Goal: Transaction & Acquisition: Purchase product/service

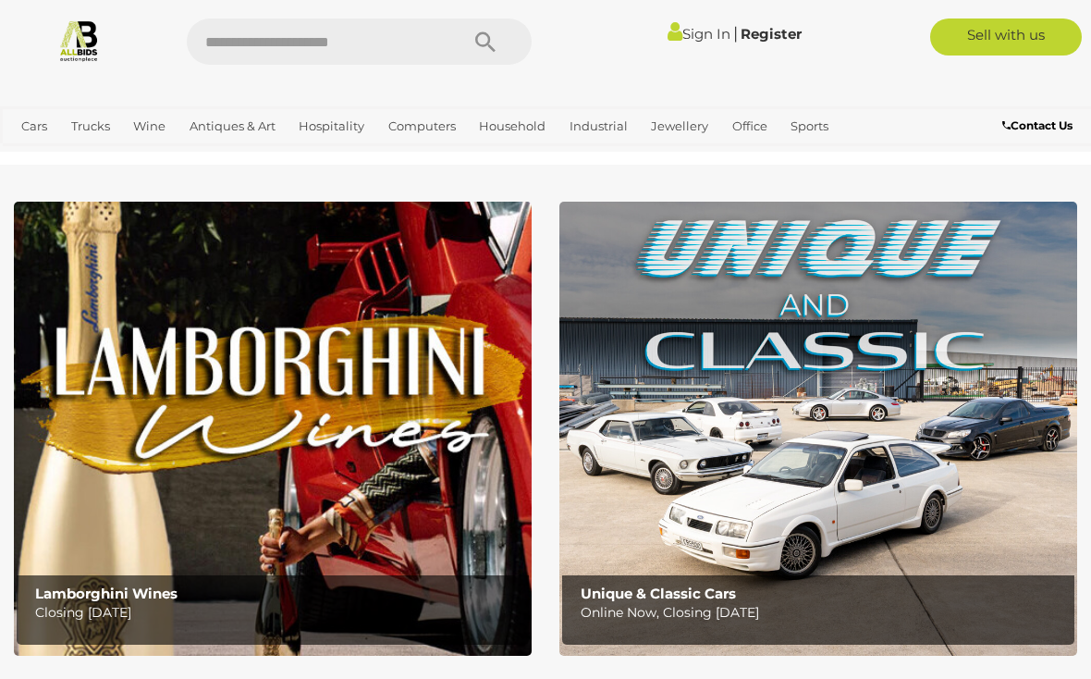
click at [695, 33] on link "Sign In" at bounding box center [699, 34] width 63 height 18
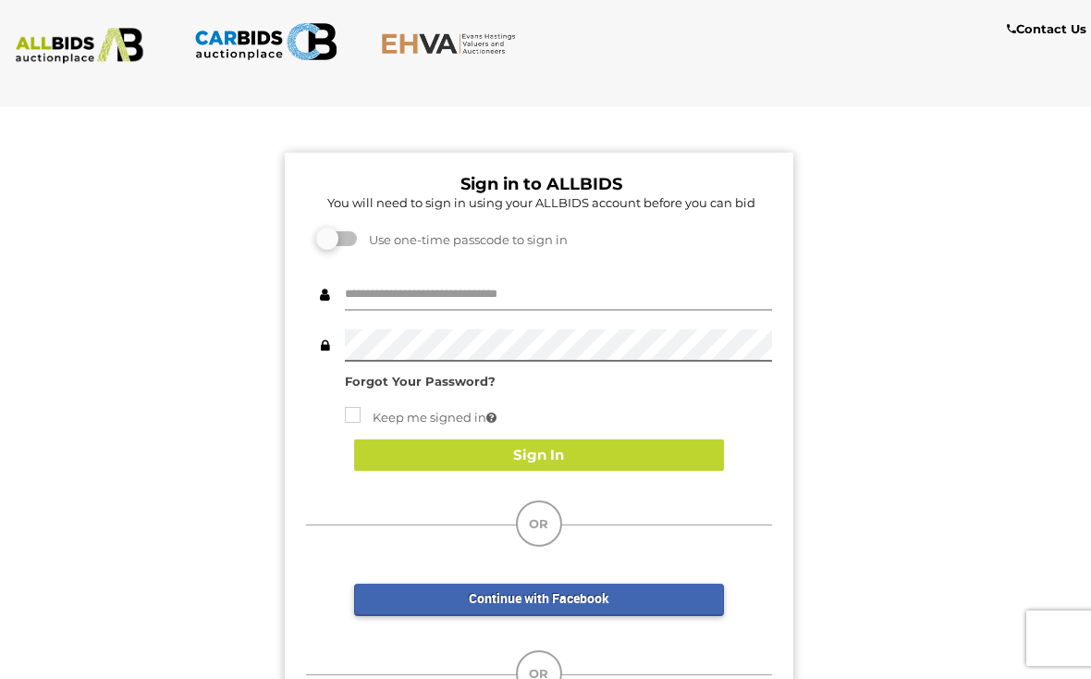
click at [499, 297] on input "text" at bounding box center [558, 294] width 427 height 32
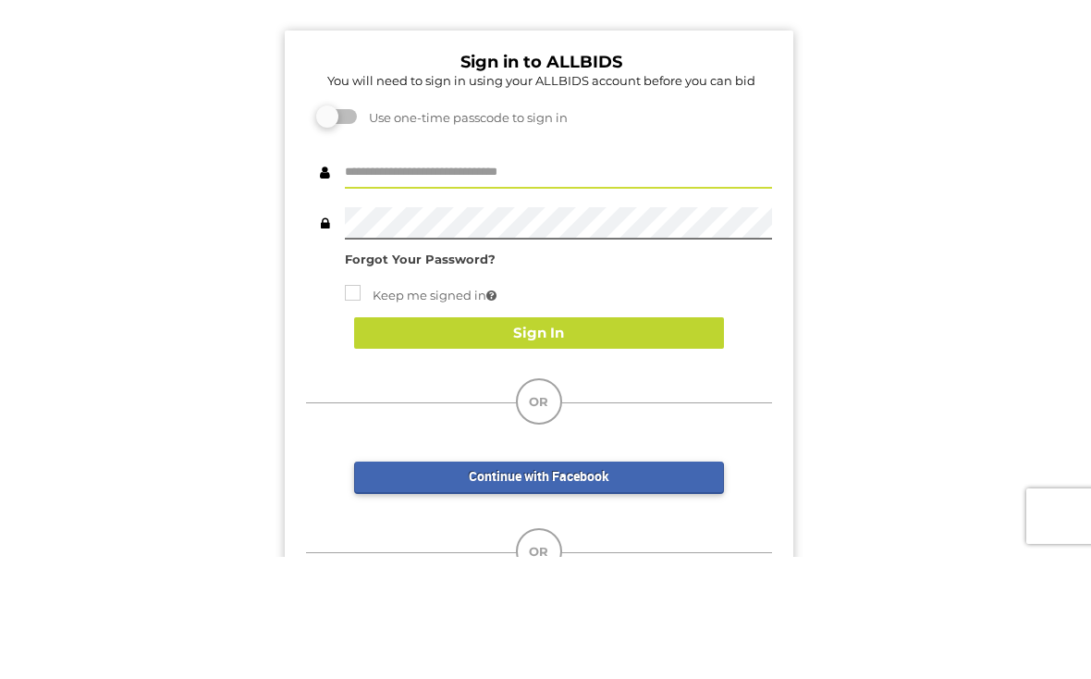
scroll to position [122, 0]
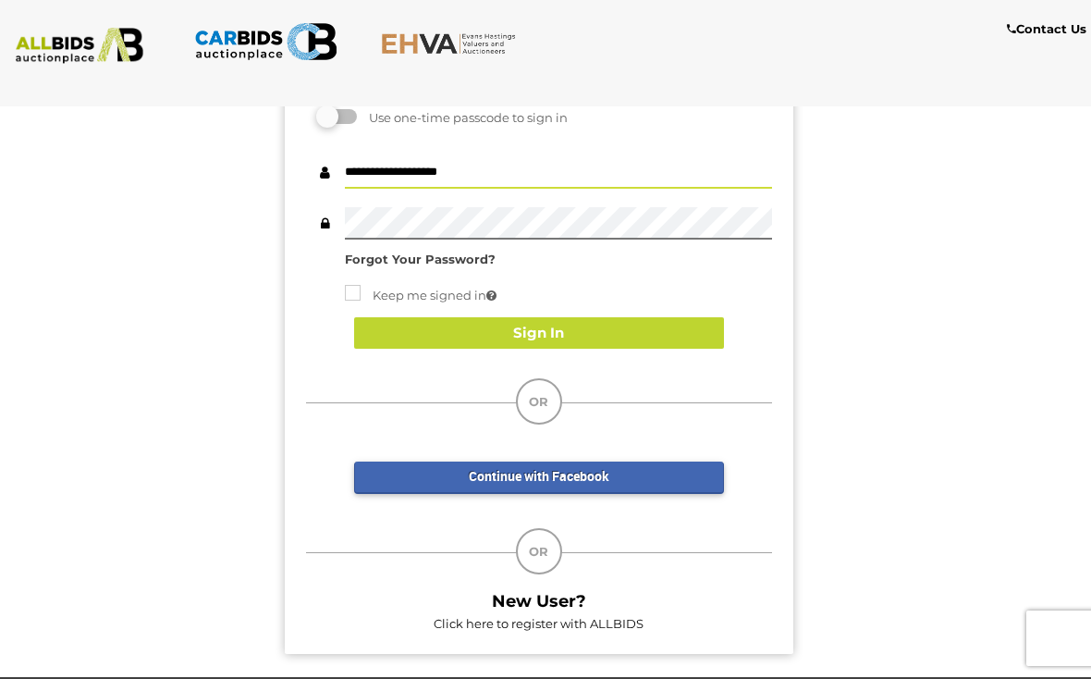
type input "**********"
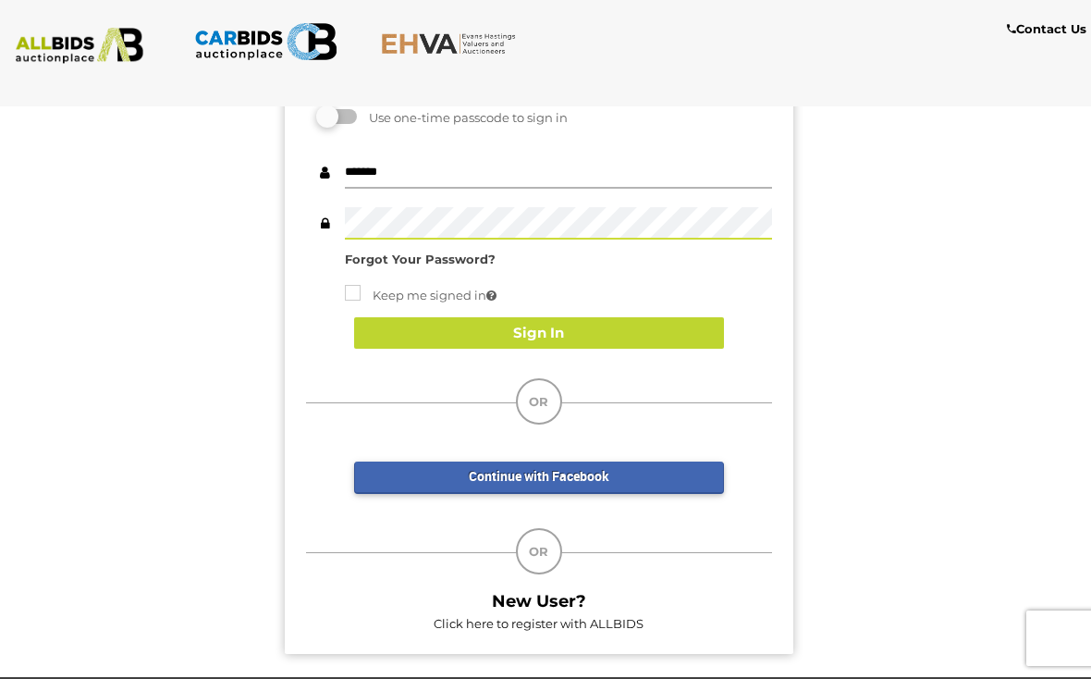
type input "*******"
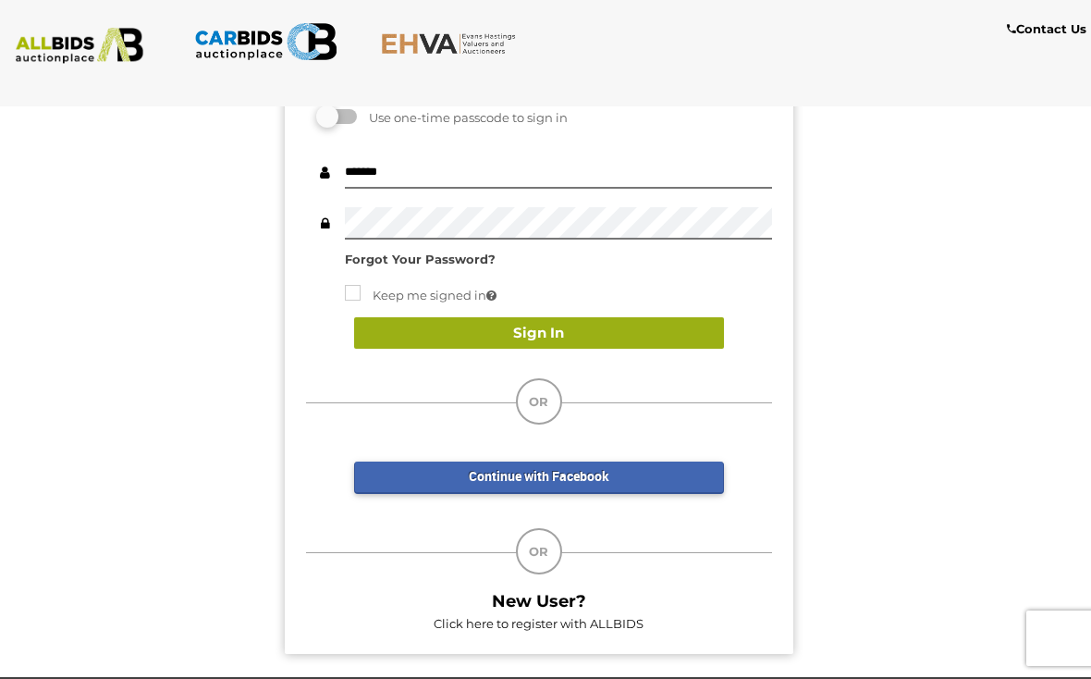
click at [595, 324] on button "Sign In" at bounding box center [539, 333] width 370 height 32
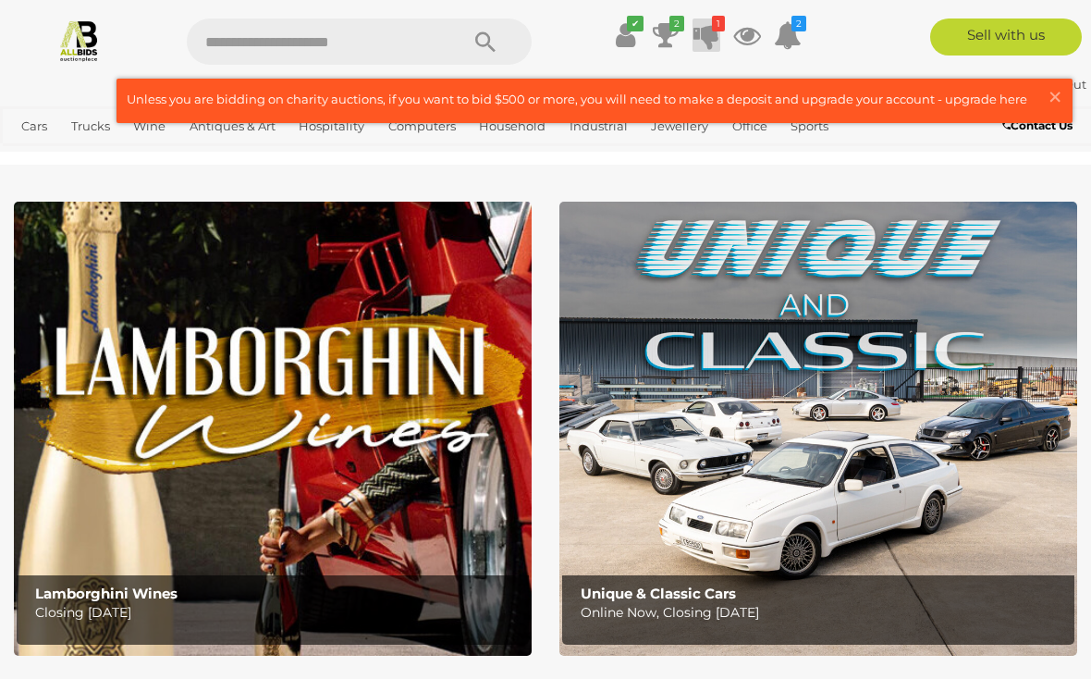
click at [711, 36] on icon at bounding box center [706, 34] width 26 height 33
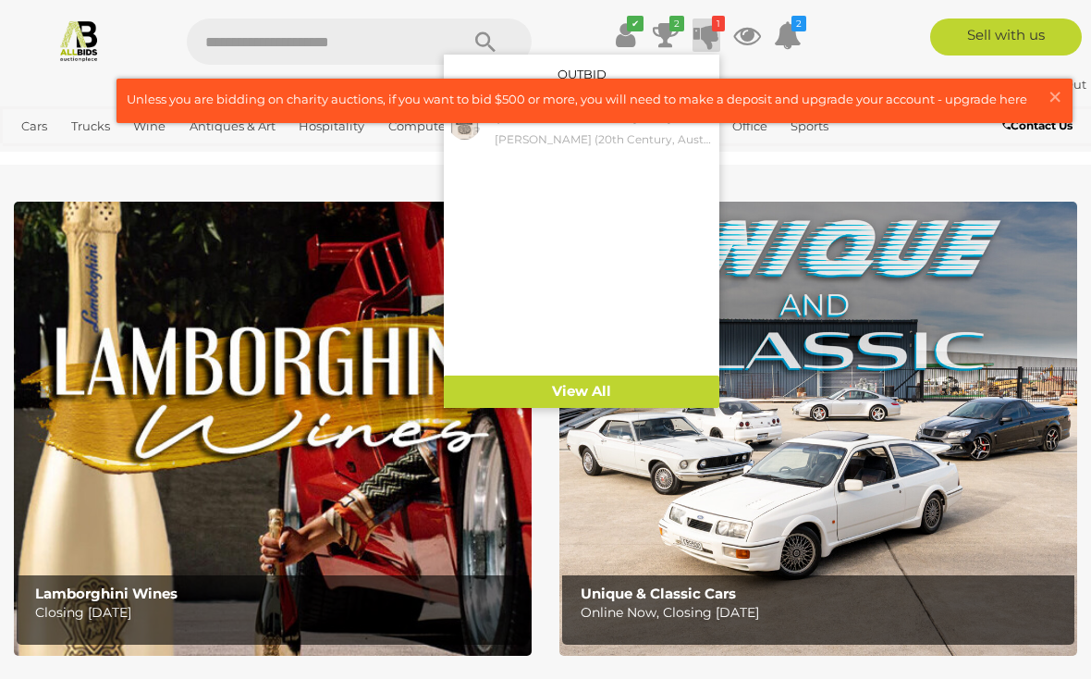
click at [588, 187] on div "$23.00 Wednesday 9:15 PM Barbara Hanrahan (20th Century, Australian, 1939-1991)…" at bounding box center [582, 239] width 276 height 273
click at [505, 141] on small "Barbara Hanrahan (20th Century, Australian, 1939-1991), The Tyger (1962), Origi…" at bounding box center [605, 139] width 220 height 20
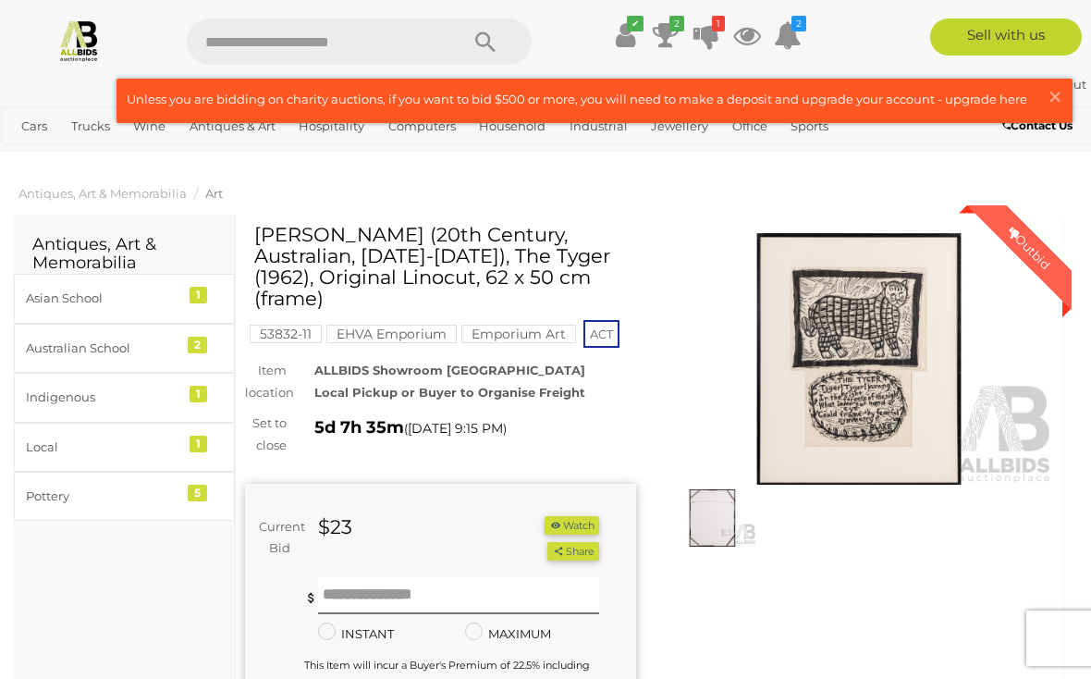
click at [710, 508] on img at bounding box center [712, 517] width 89 height 57
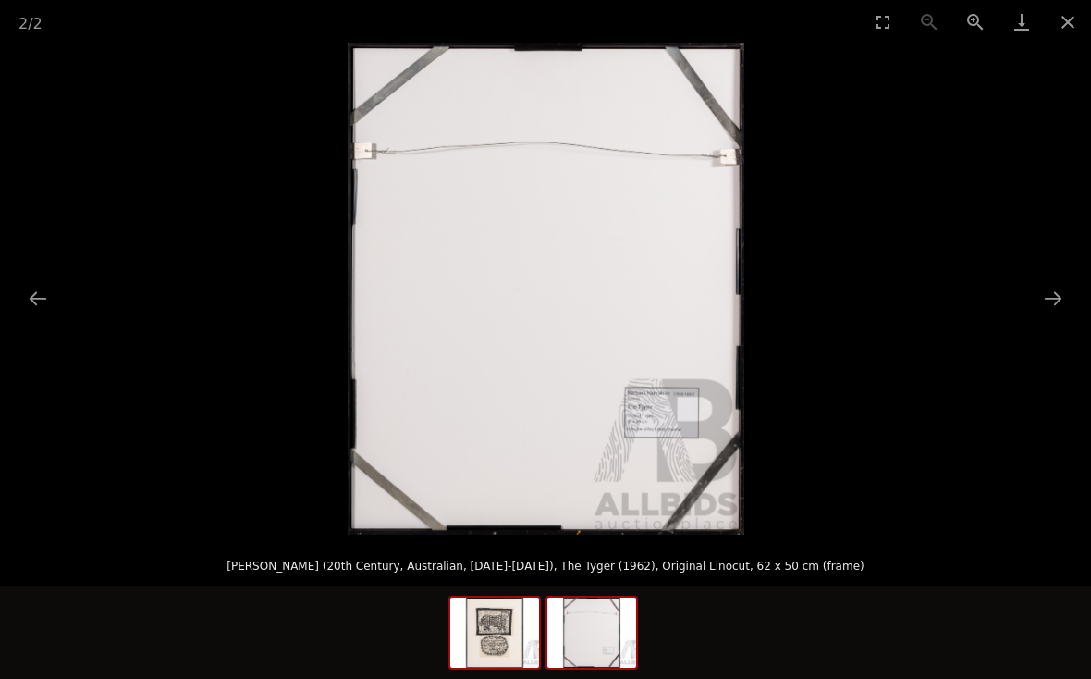
click at [485, 631] on img at bounding box center [494, 632] width 89 height 70
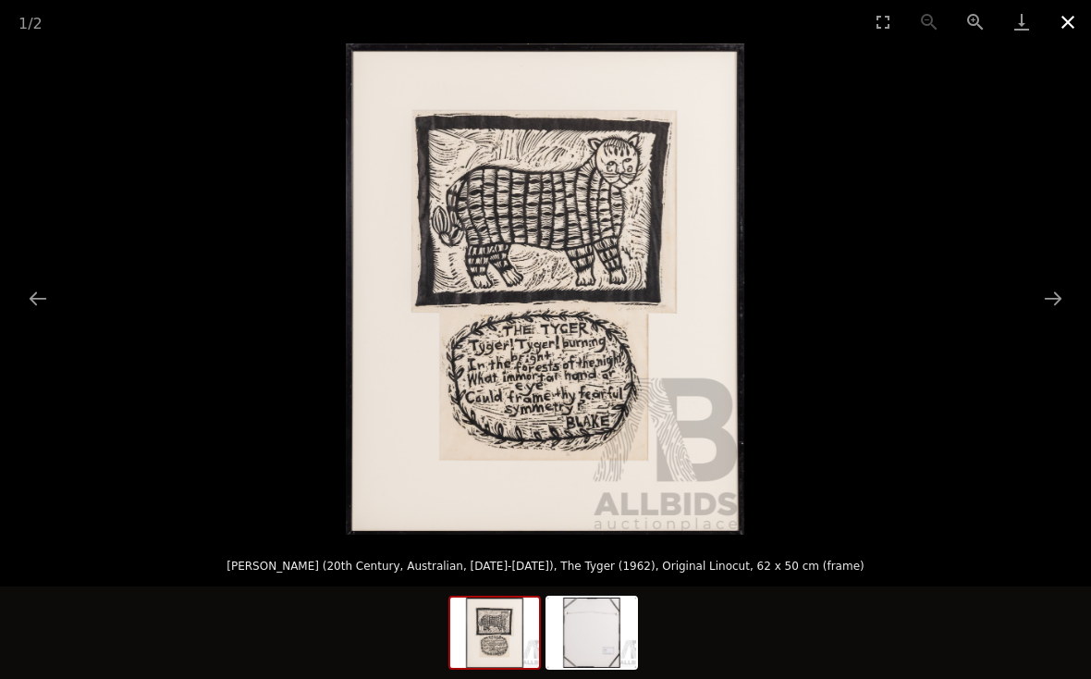
click at [1068, 19] on button "Close gallery" at bounding box center [1068, 21] width 46 height 43
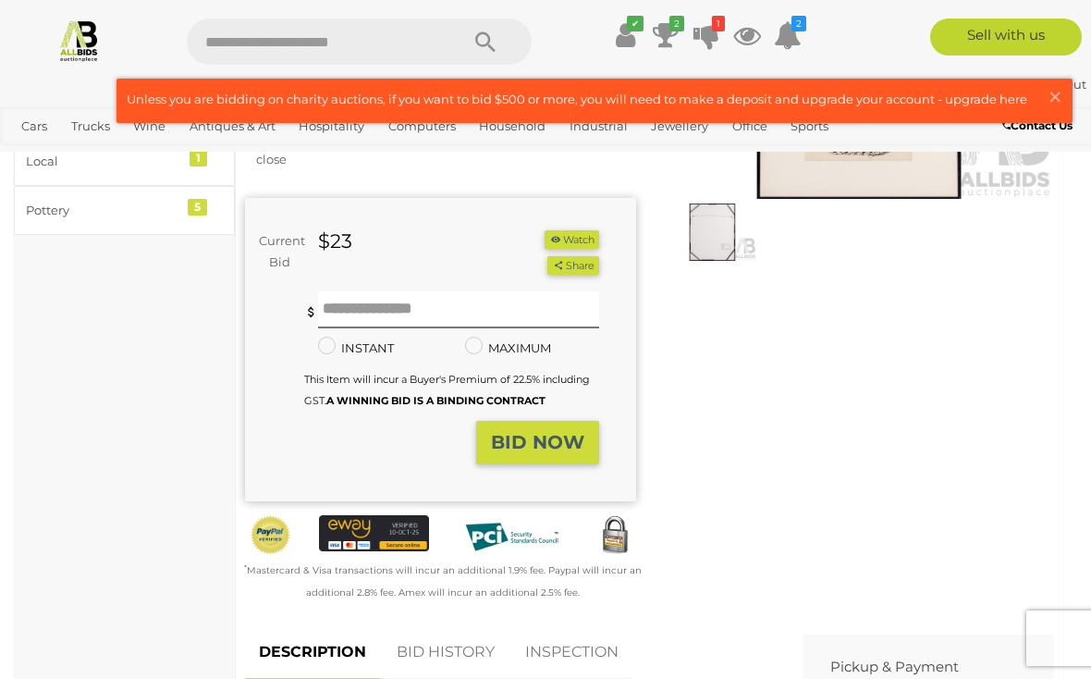
scroll to position [288, 0]
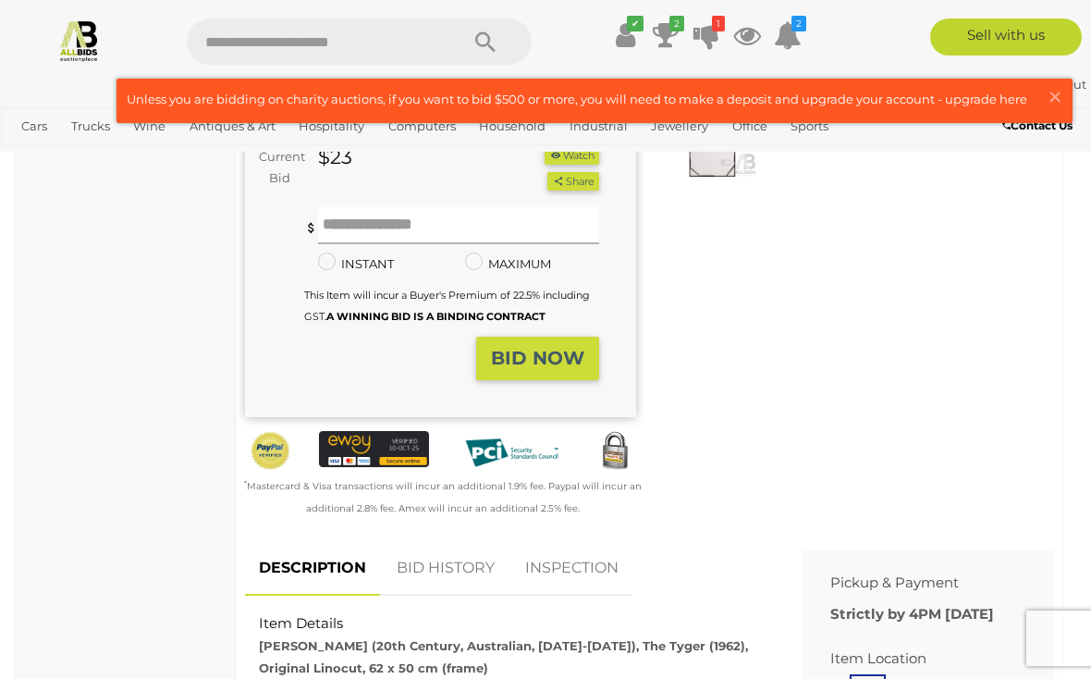
click at [367, 207] on input "text" at bounding box center [458, 225] width 281 height 37
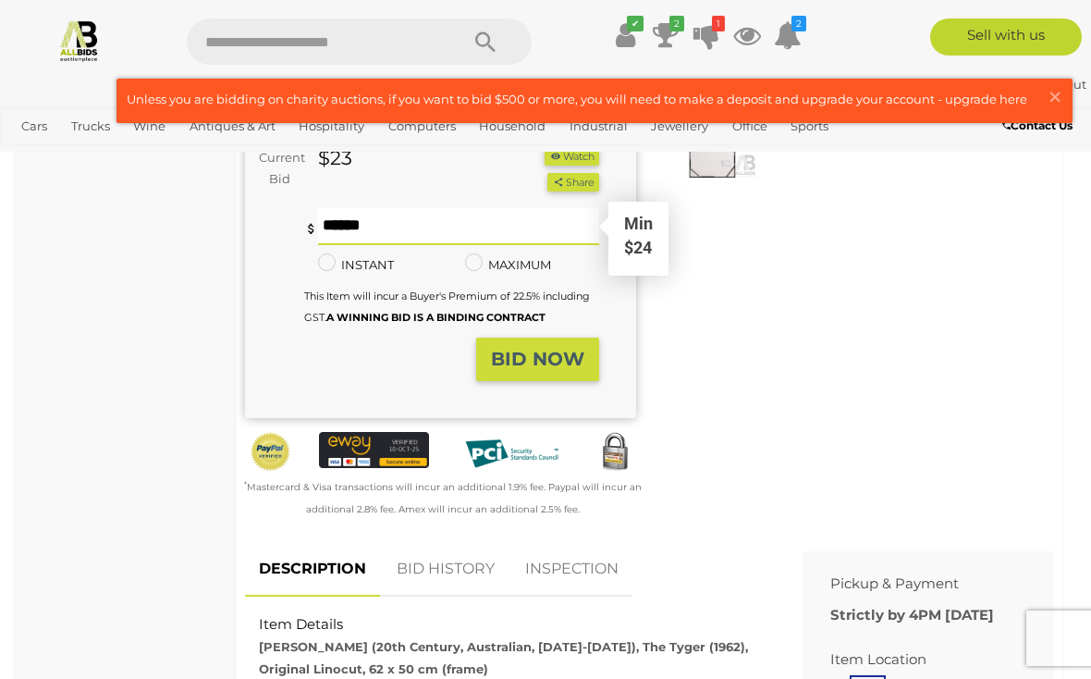
type input "**"
click at [541, 348] on strong "BID NOW" at bounding box center [537, 359] width 93 height 22
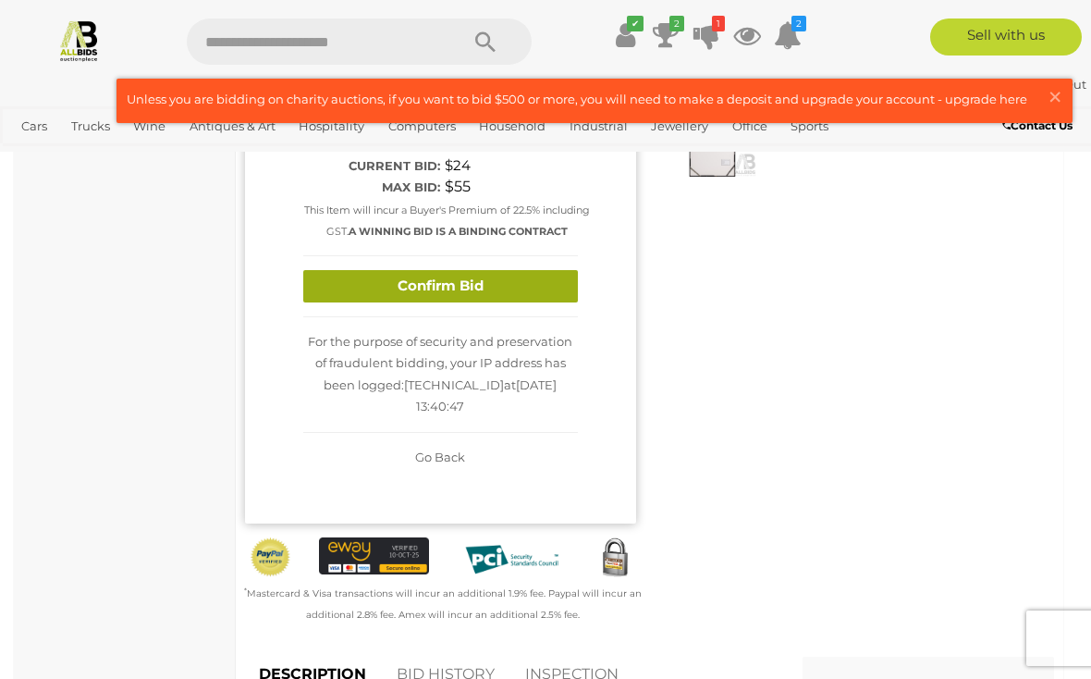
click at [496, 276] on button "Confirm Bid" at bounding box center [440, 286] width 275 height 32
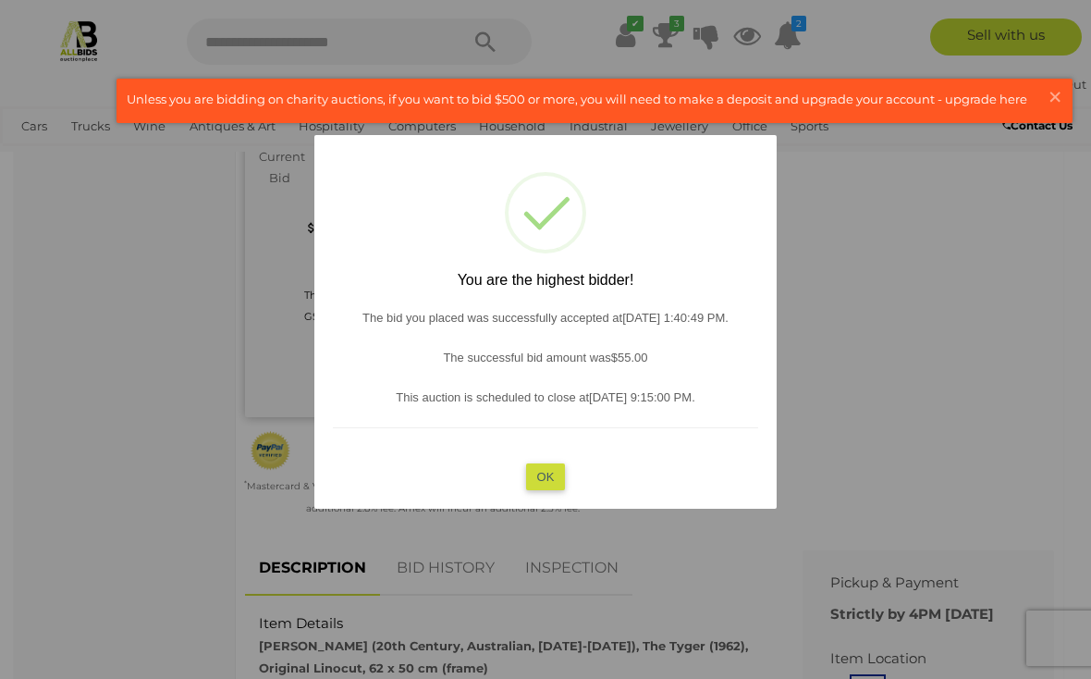
click at [539, 470] on button "OK" at bounding box center [546, 476] width 40 height 27
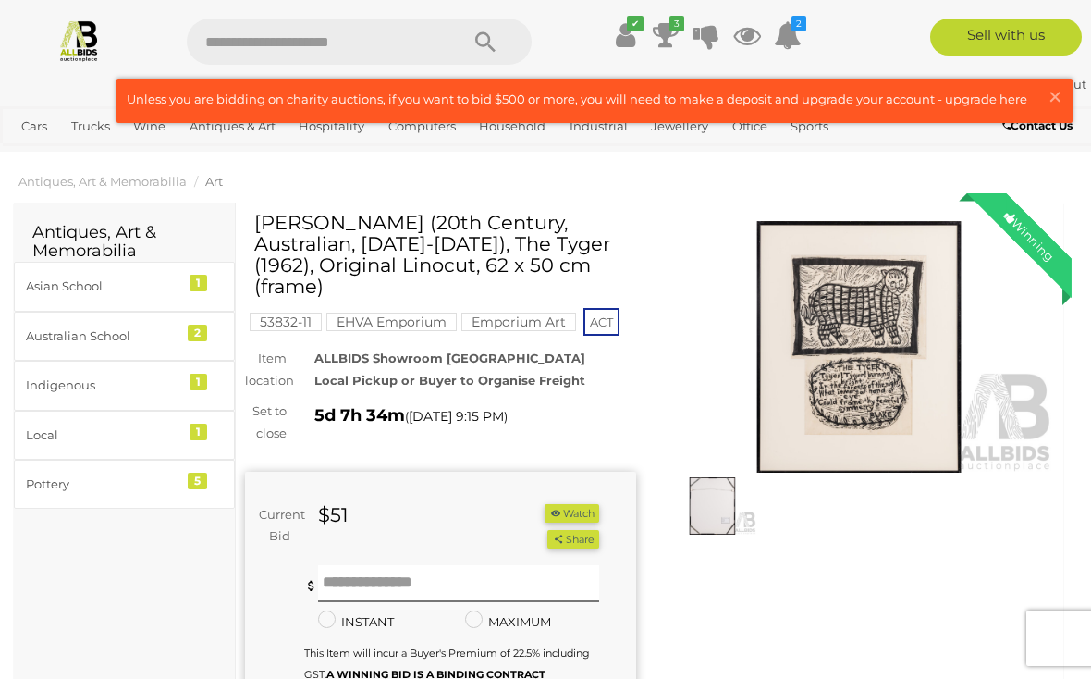
scroll to position [0, 0]
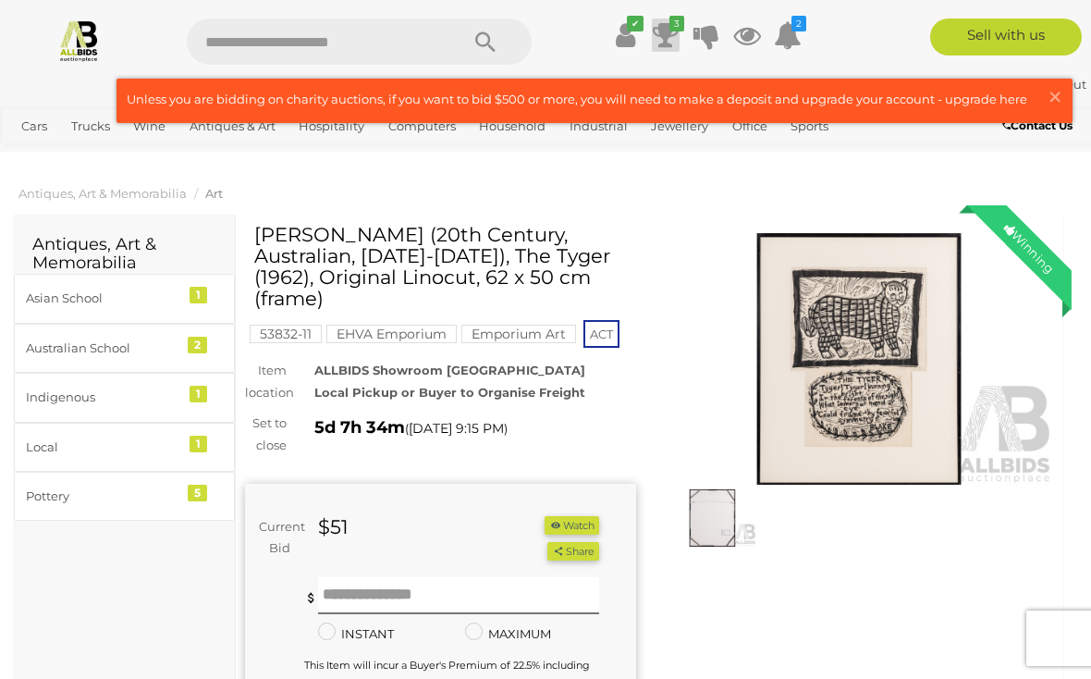
click at [659, 32] on icon at bounding box center [666, 34] width 26 height 33
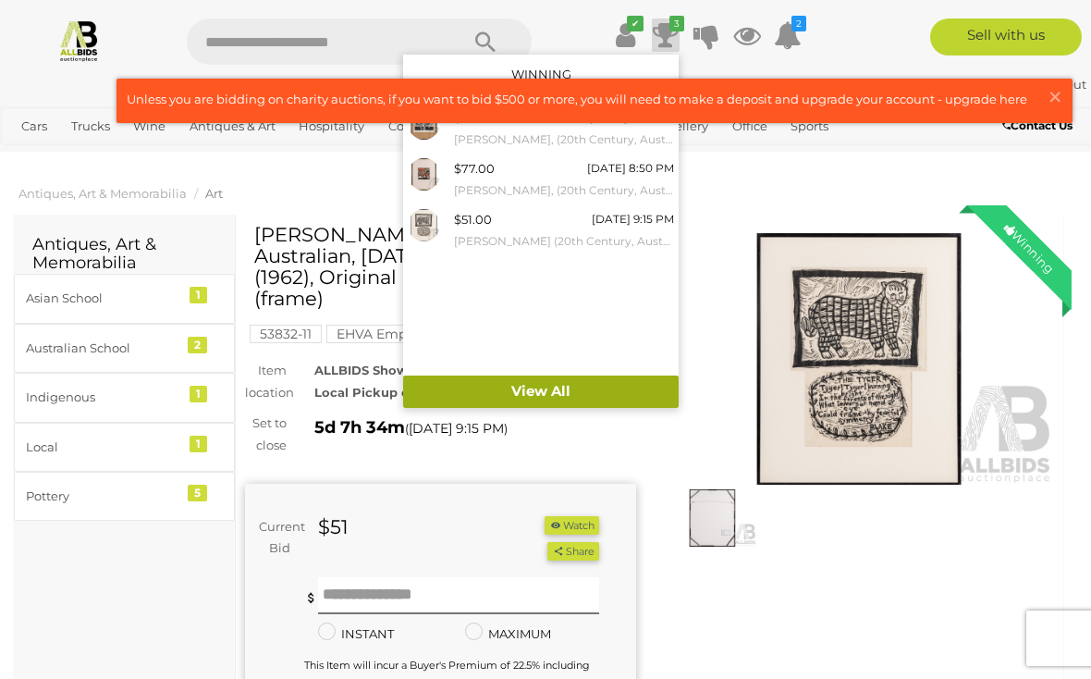
click at [553, 394] on link "View All" at bounding box center [541, 391] width 276 height 32
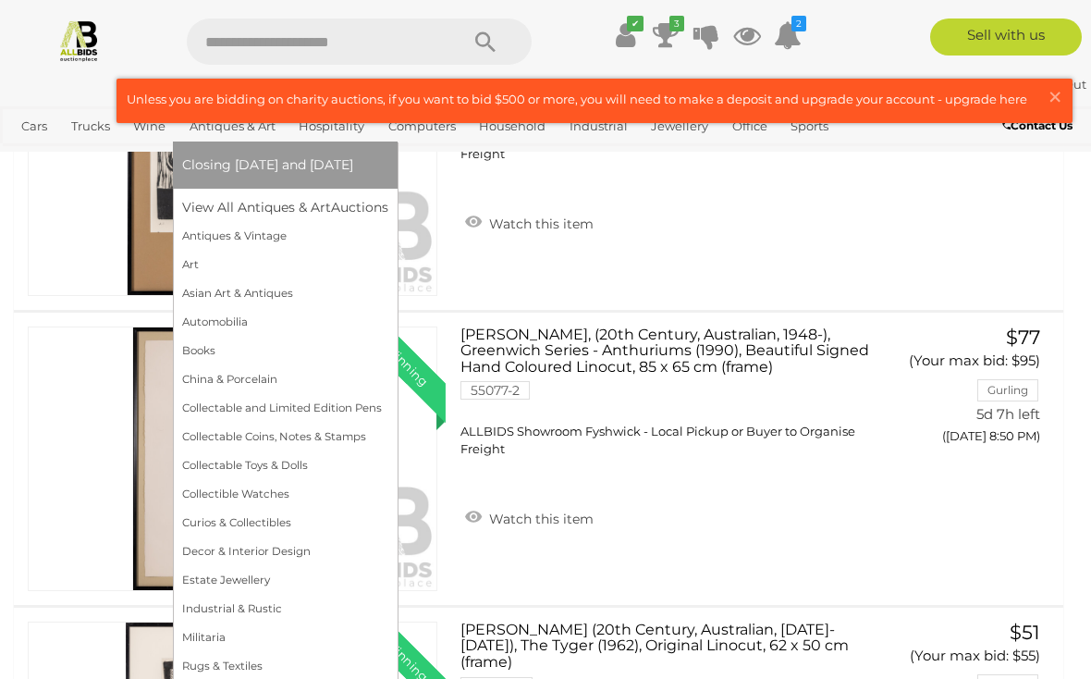
scroll to position [377, 0]
click at [262, 244] on link "Antiques & Vintage" at bounding box center [285, 236] width 206 height 29
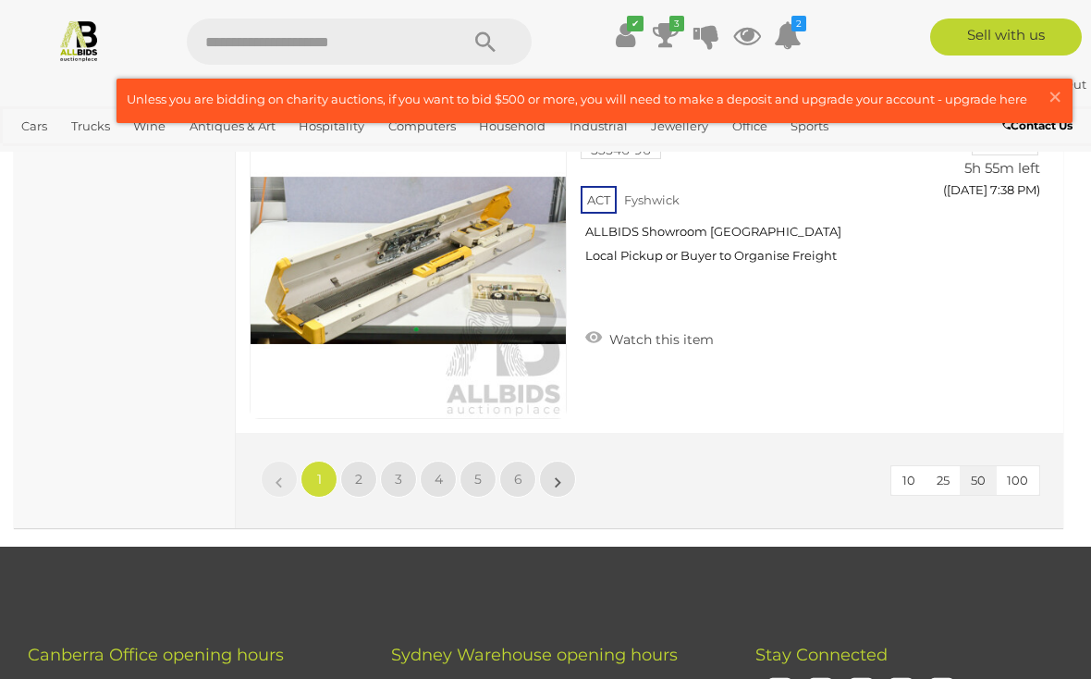
scroll to position [17402, 0]
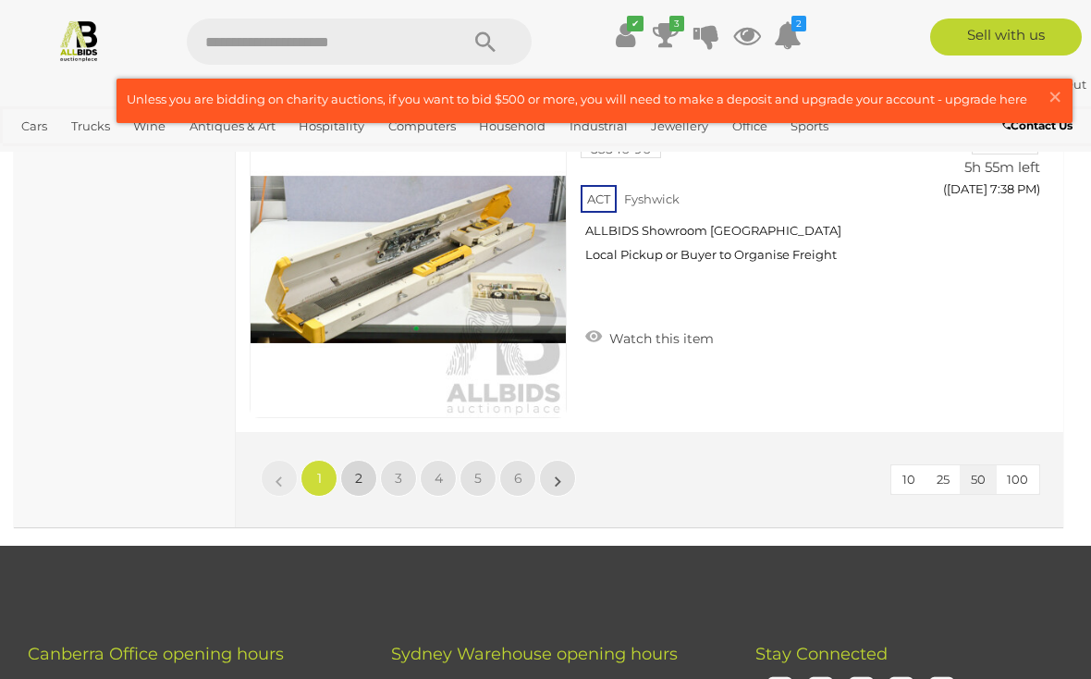
click at [360, 470] on span "2" at bounding box center [358, 478] width 7 height 17
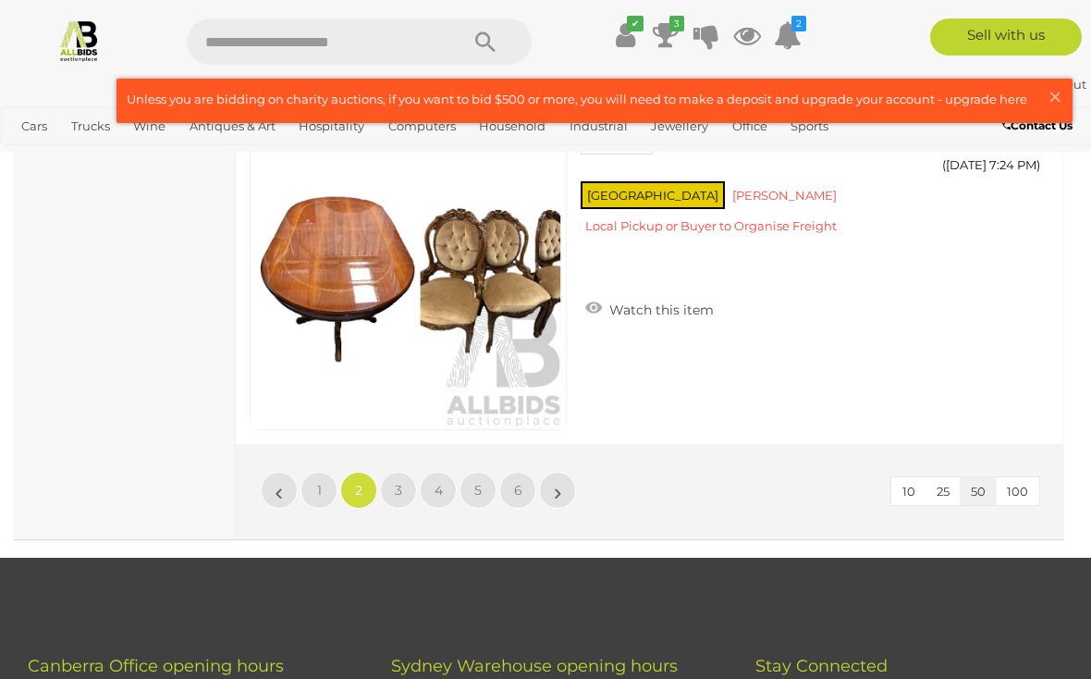
scroll to position [17394, 0]
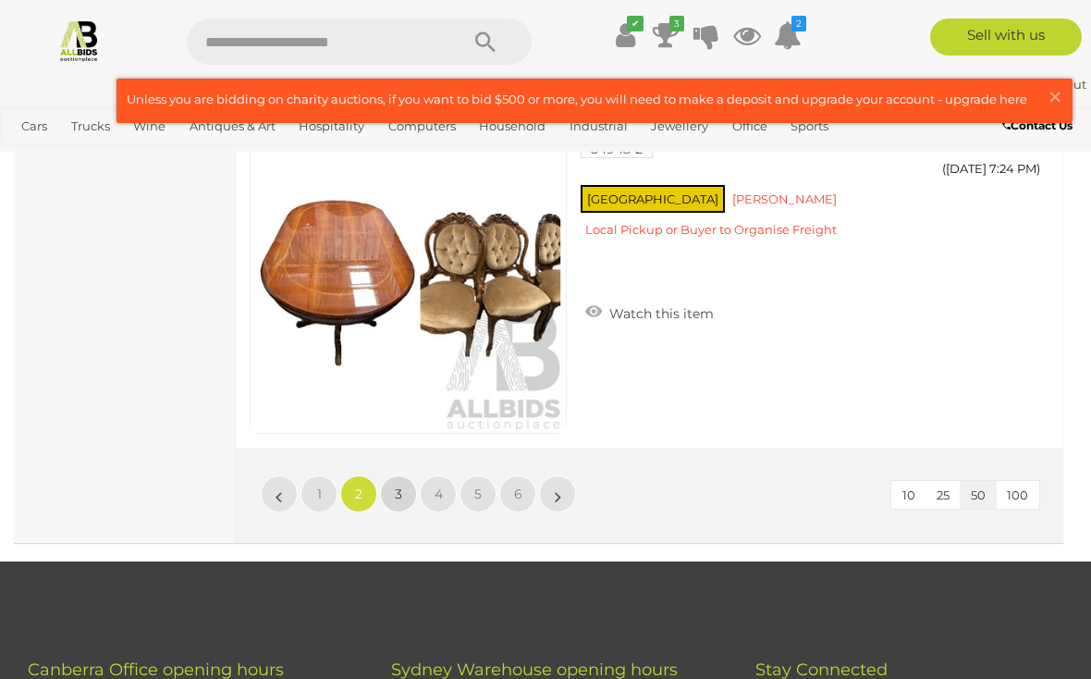
click at [401, 485] on span "3" at bounding box center [398, 493] width 7 height 17
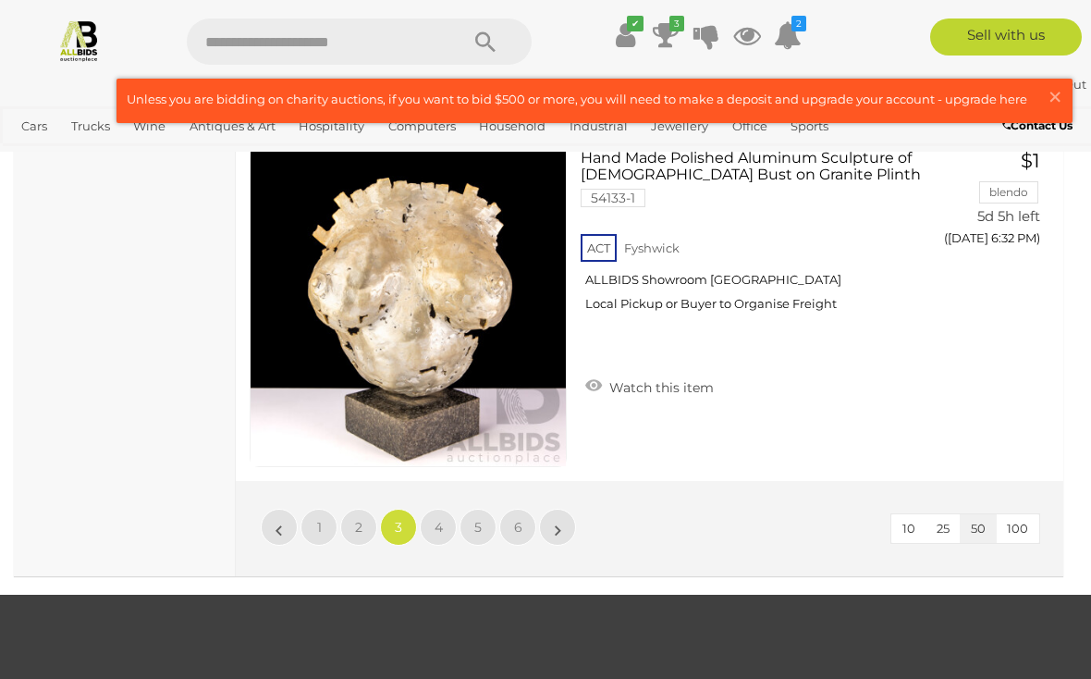
scroll to position [17354, 0]
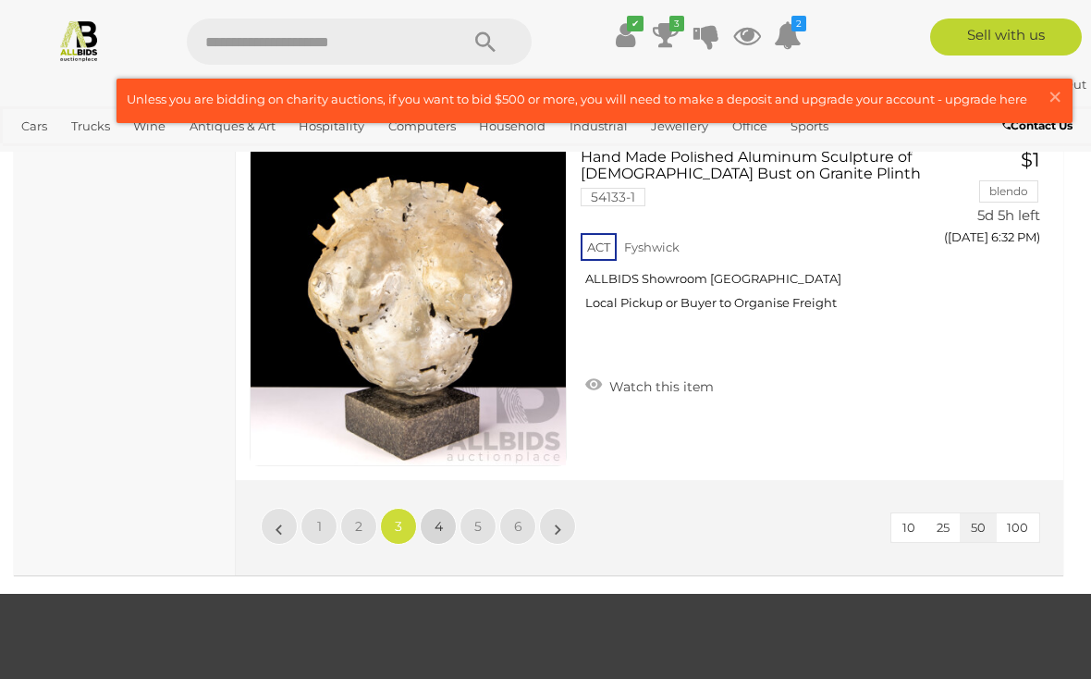
click at [441, 530] on span "4" at bounding box center [439, 526] width 8 height 17
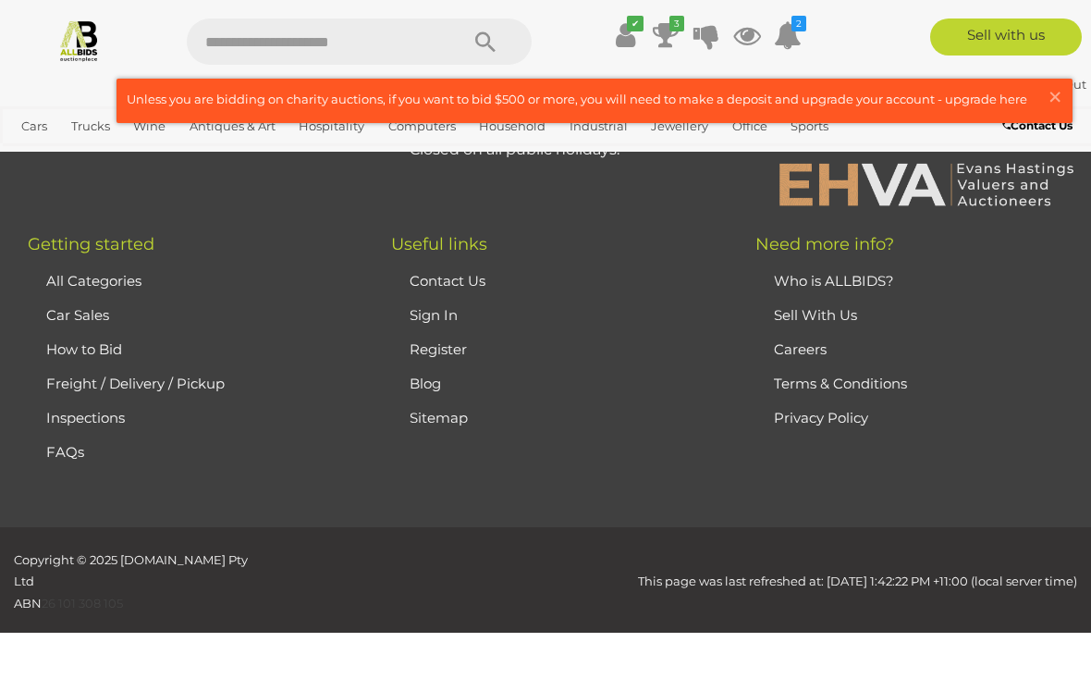
scroll to position [270, 0]
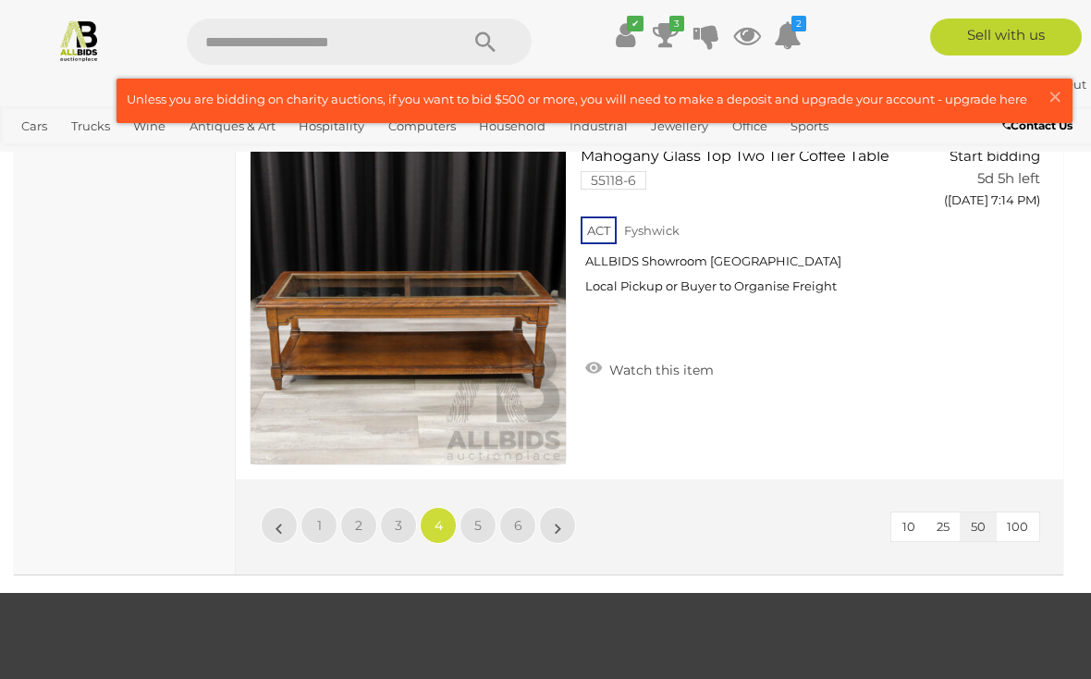
scroll to position [17441, 0]
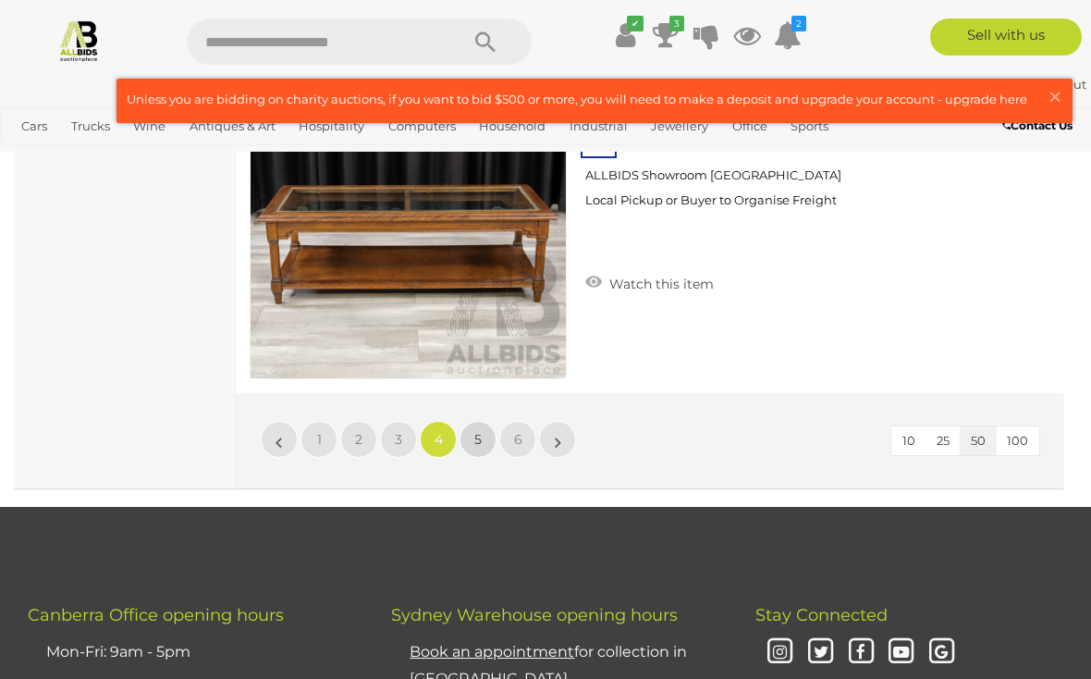
click at [477, 438] on span "5" at bounding box center [477, 439] width 7 height 17
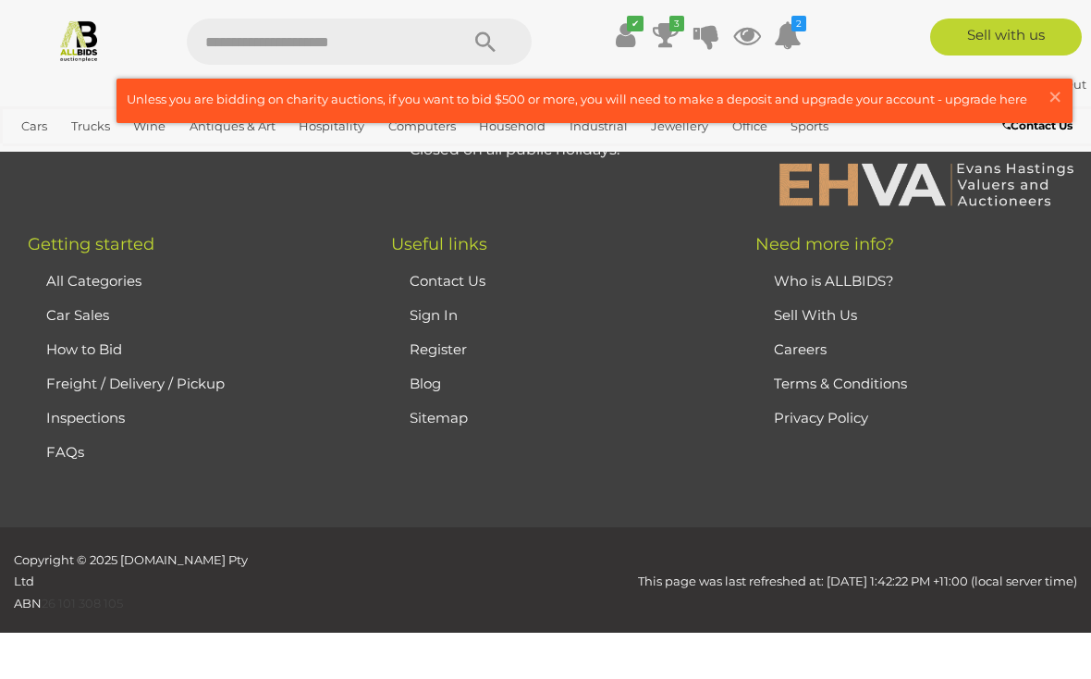
scroll to position [270, 0]
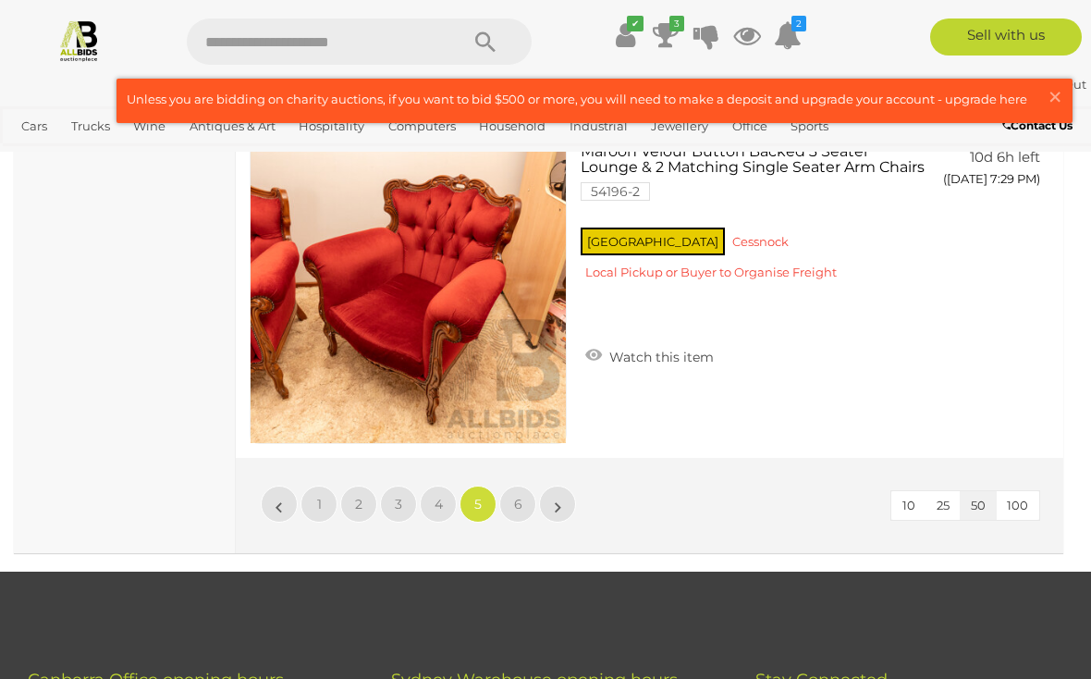
scroll to position [17393, 0]
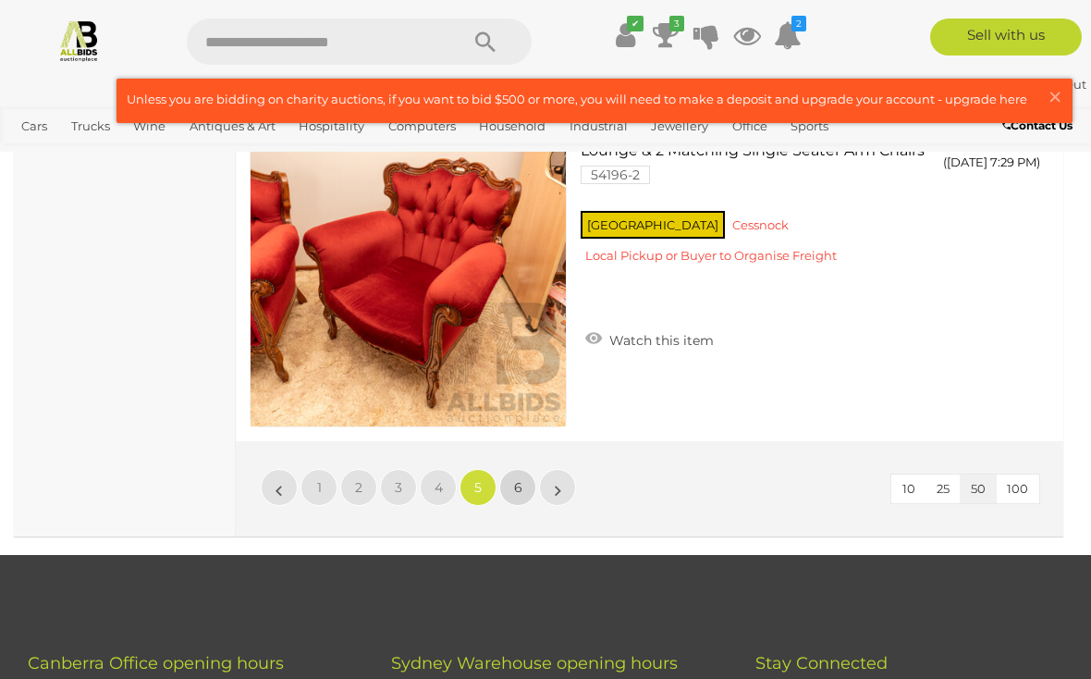
click at [515, 481] on span "6" at bounding box center [518, 487] width 8 height 17
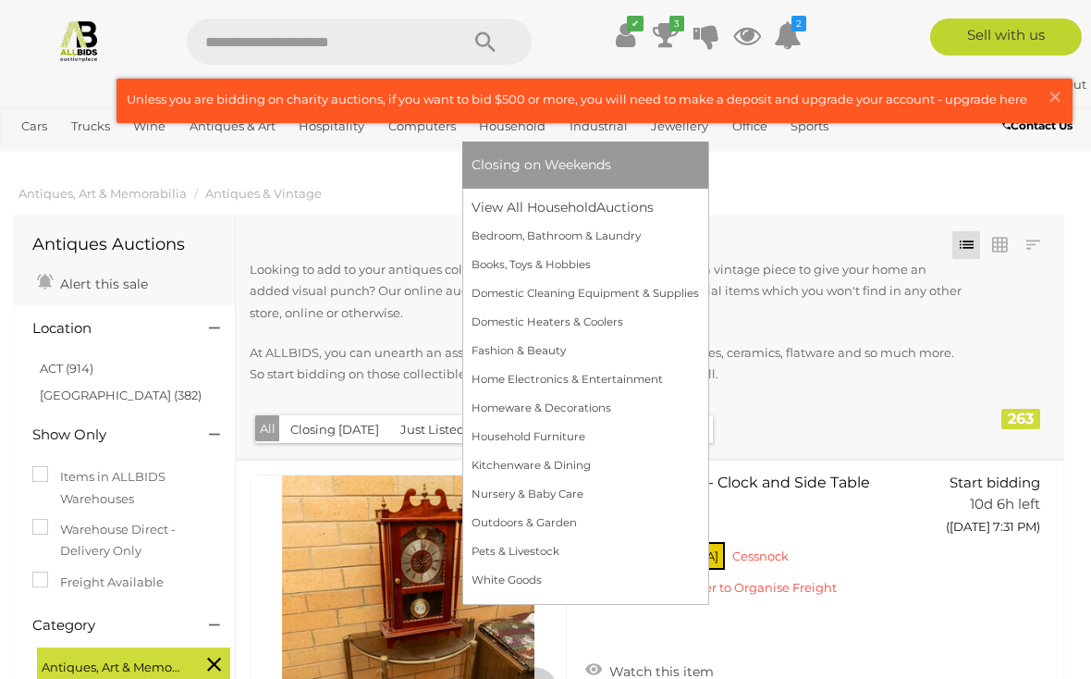
click at [527, 129] on link "Household" at bounding box center [512, 126] width 81 height 31
click at [622, 378] on link "Home Electronics & Entertainment" at bounding box center [585, 379] width 227 height 29
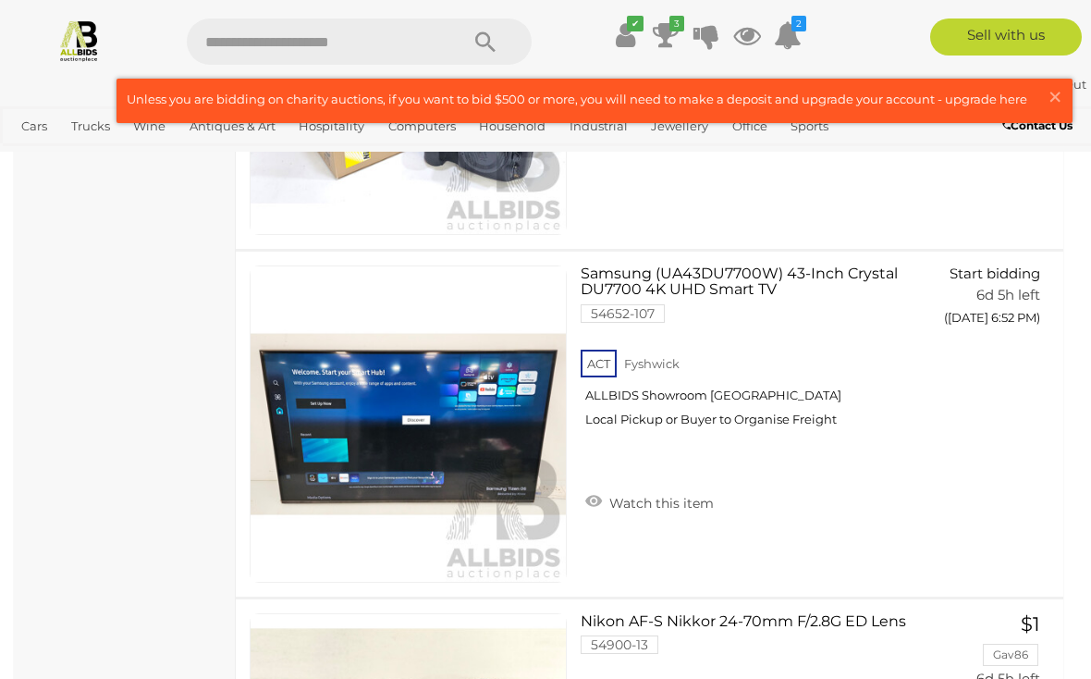
scroll to position [3816, 0]
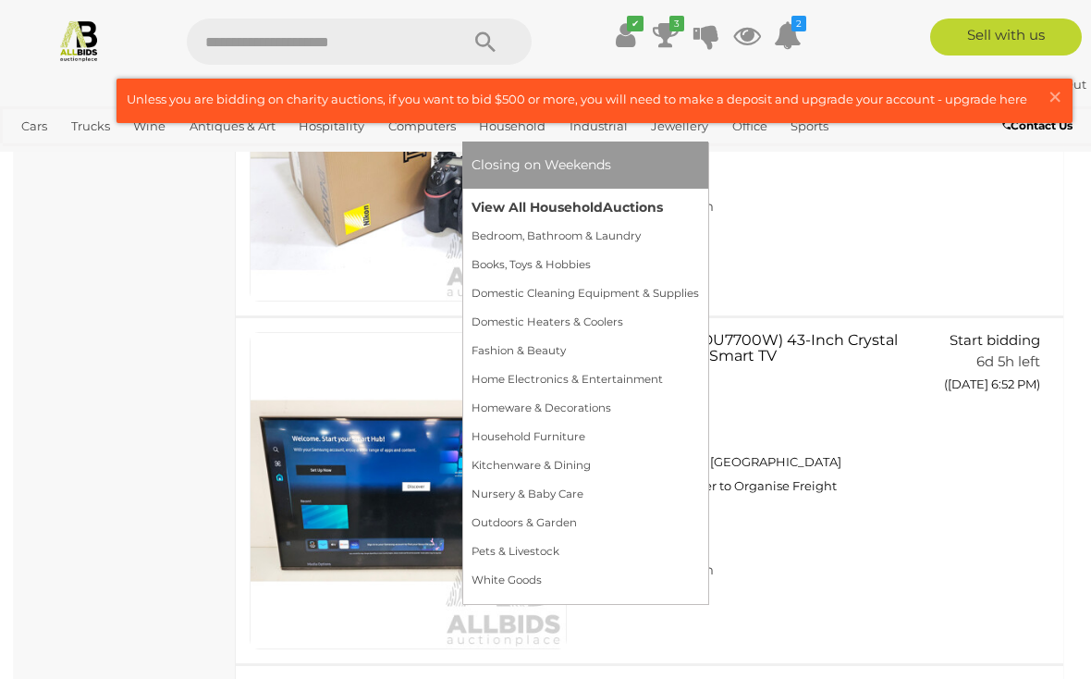
click at [572, 207] on link "View All Household Auctions" at bounding box center [585, 207] width 227 height 29
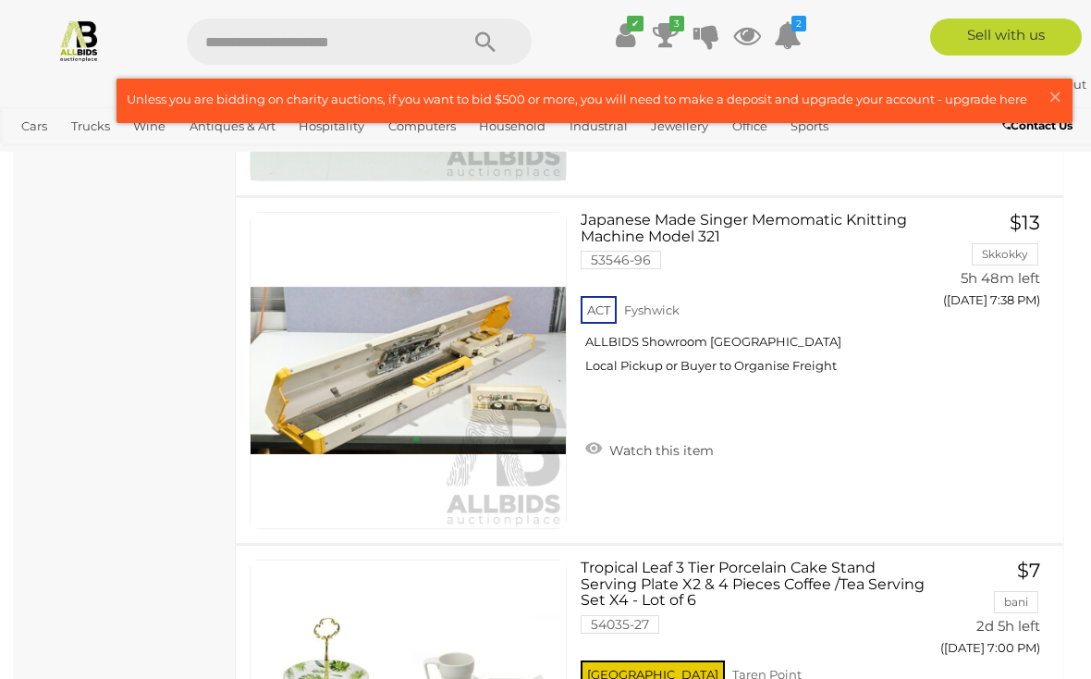
scroll to position [7587, 0]
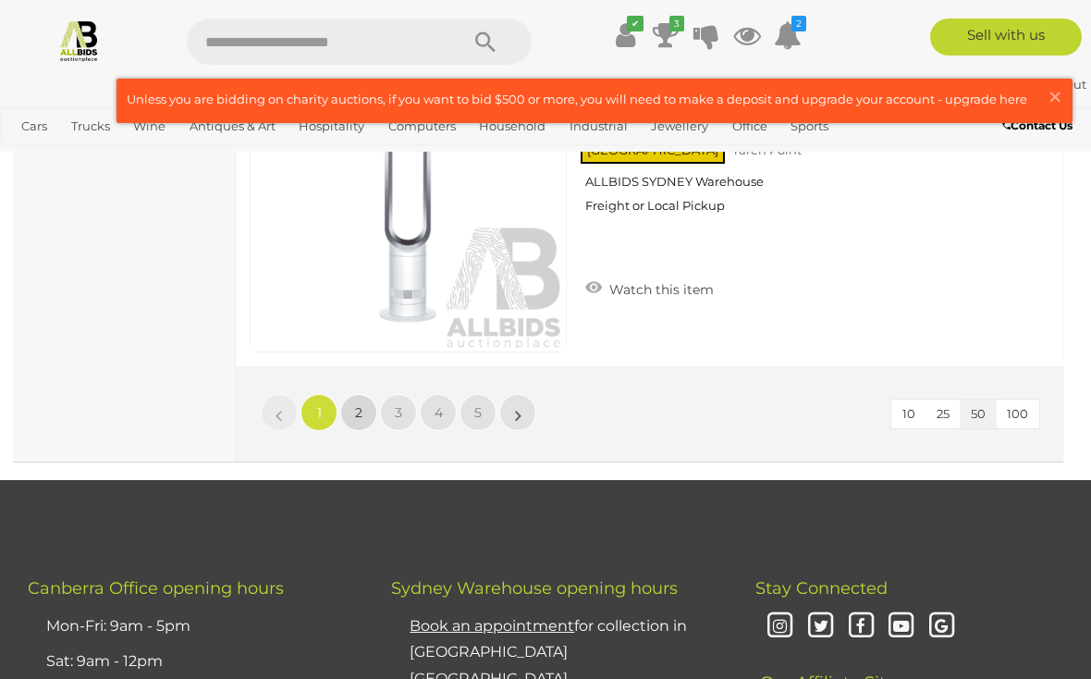
click at [350, 406] on link "2" at bounding box center [358, 412] width 37 height 37
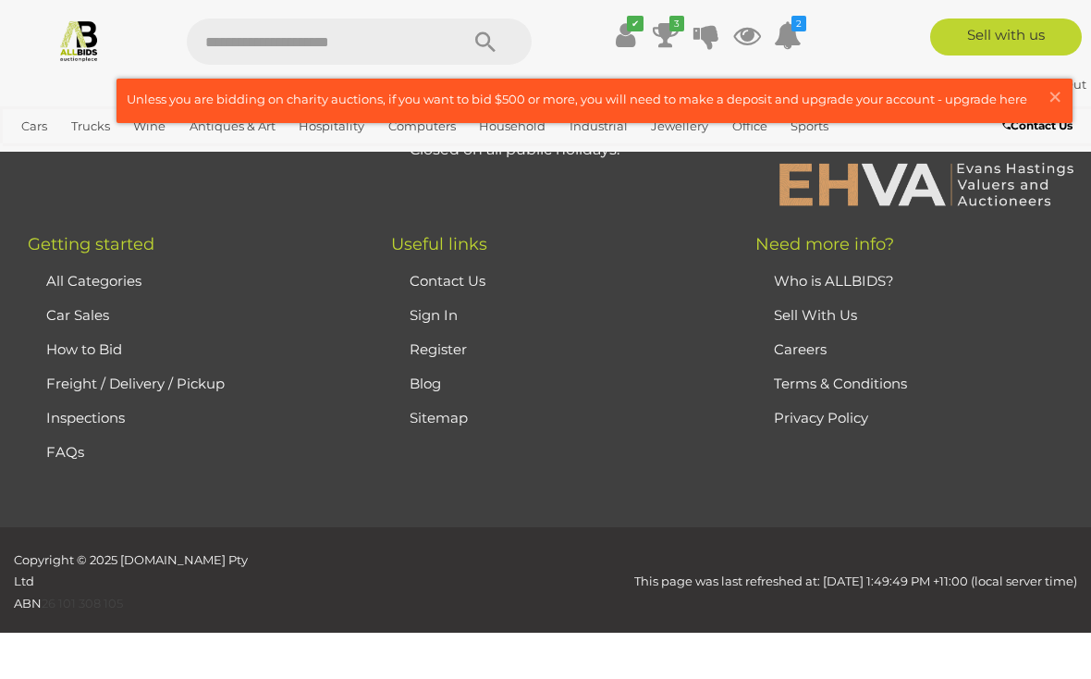
scroll to position [291, 0]
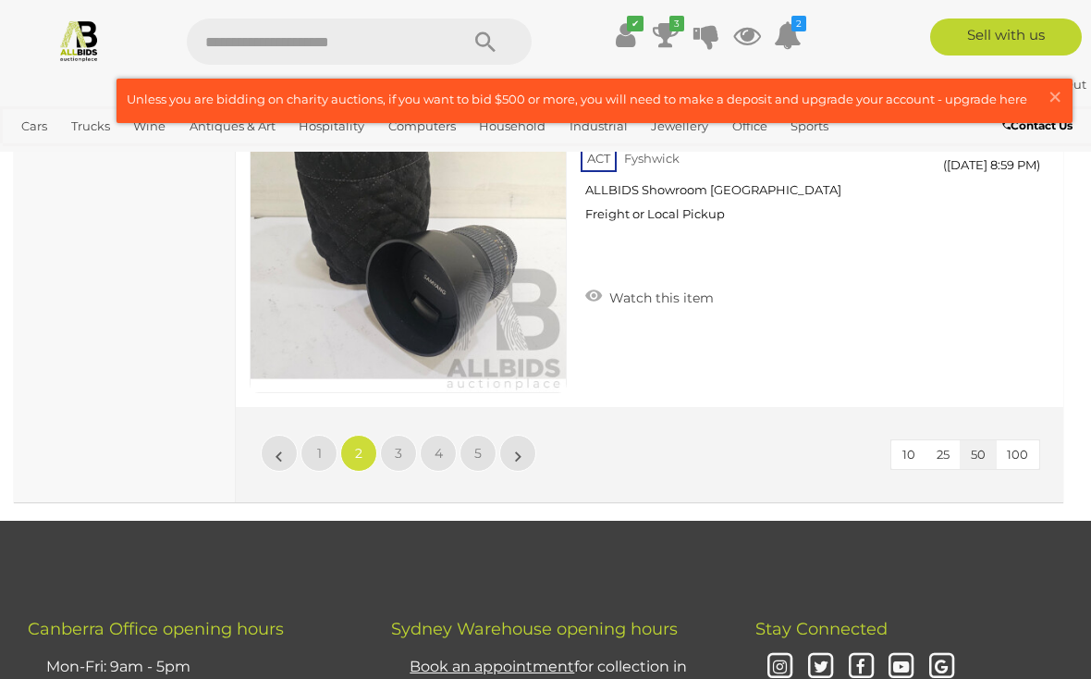
scroll to position [17459, 0]
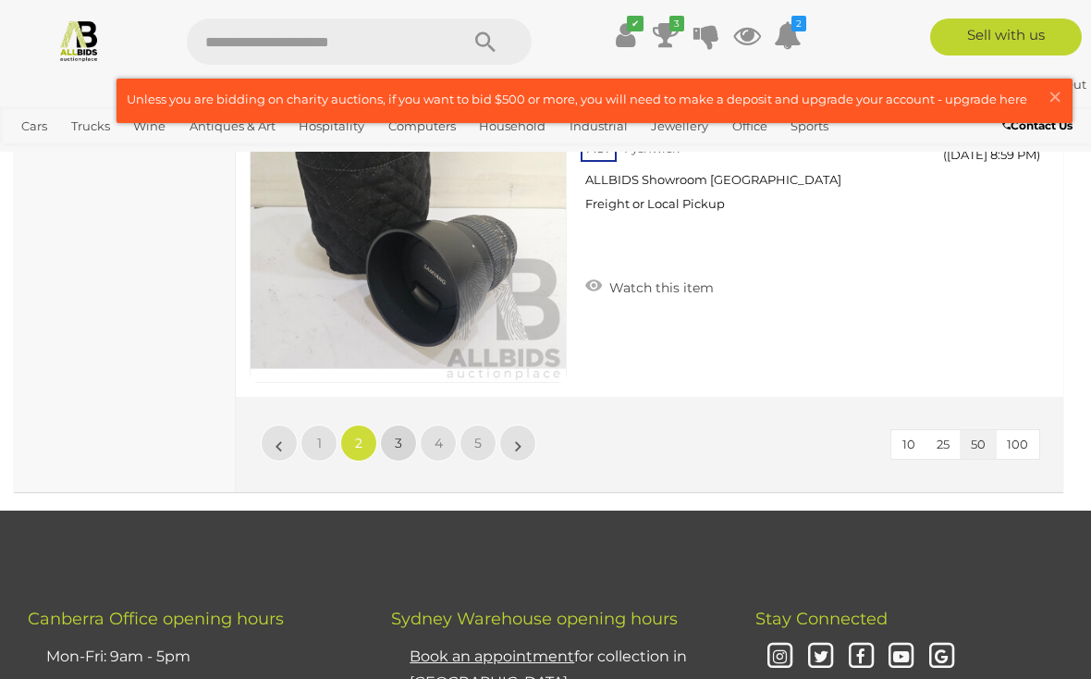
click at [405, 444] on link "3" at bounding box center [398, 442] width 37 height 37
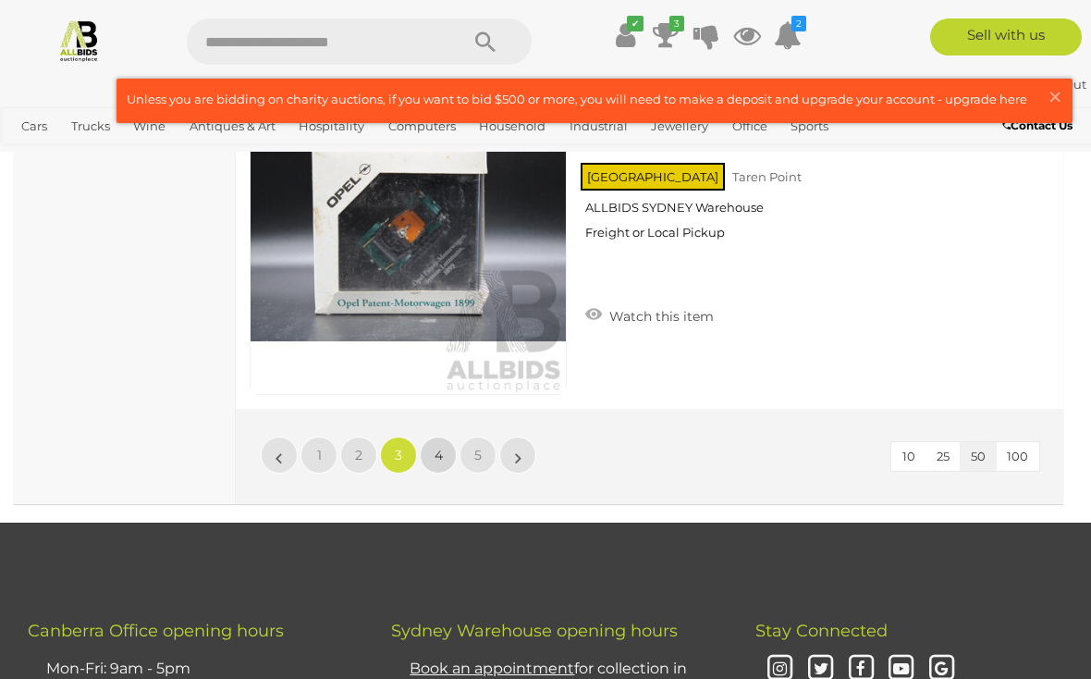
click at [435, 450] on span "4" at bounding box center [439, 455] width 8 height 17
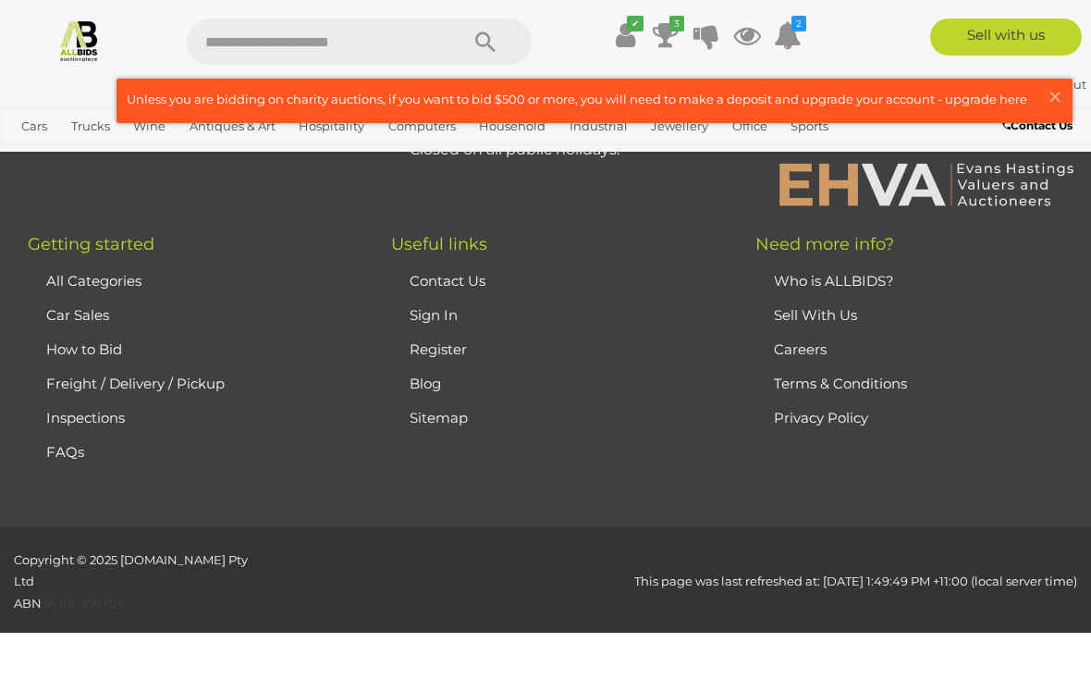
scroll to position [291, 0]
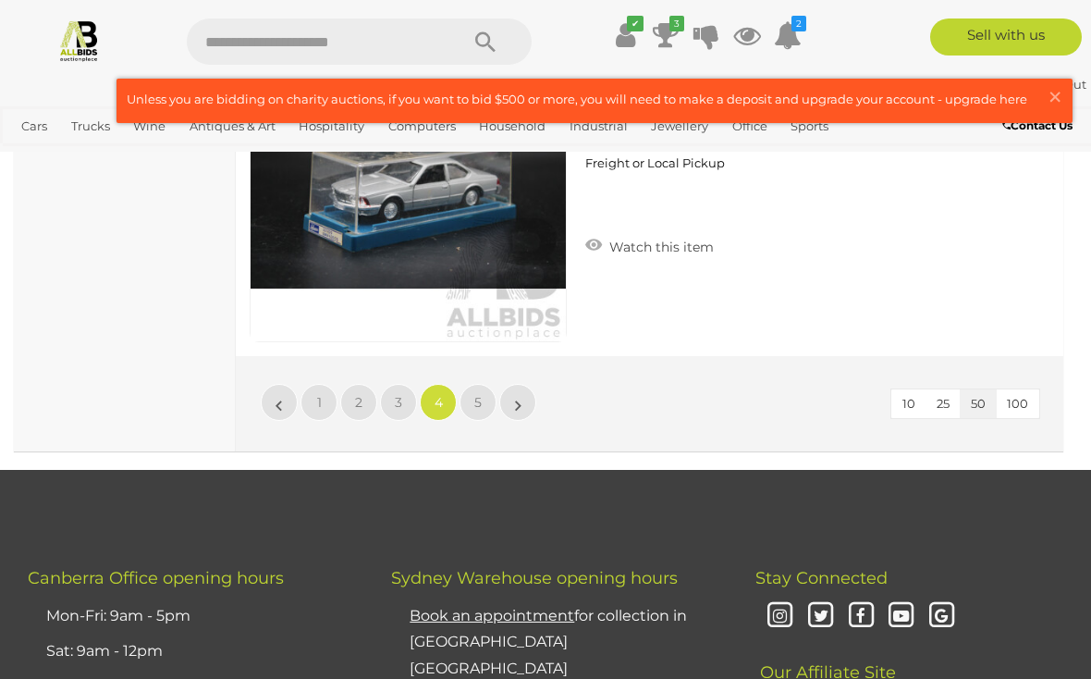
scroll to position [17497, 0]
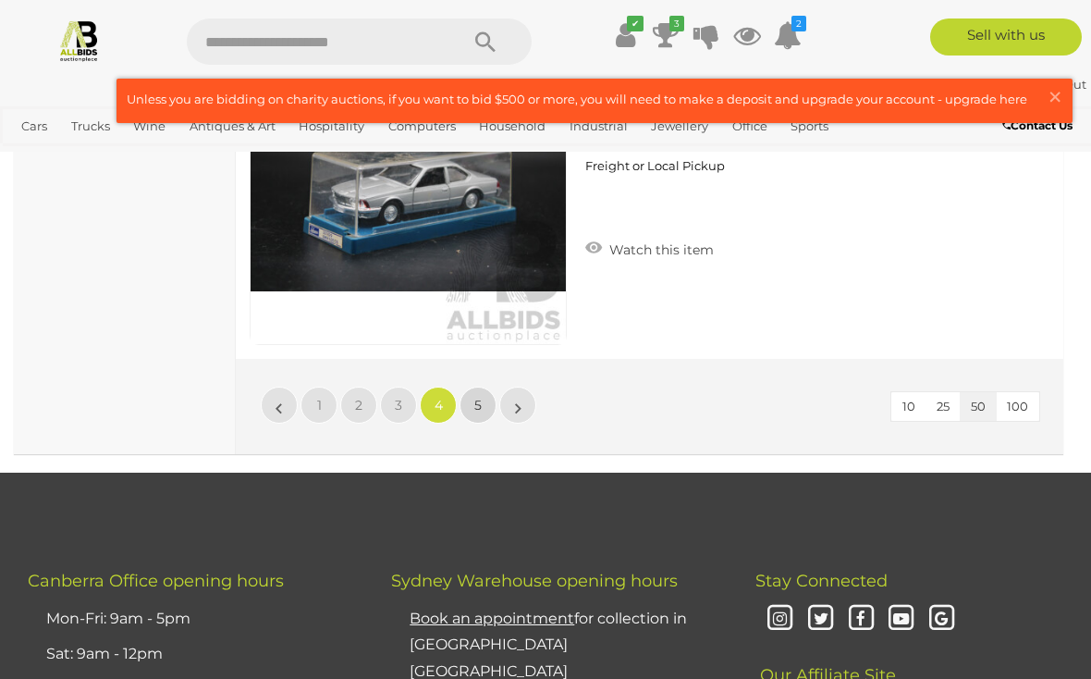
click at [473, 397] on link "5" at bounding box center [477, 404] width 37 height 37
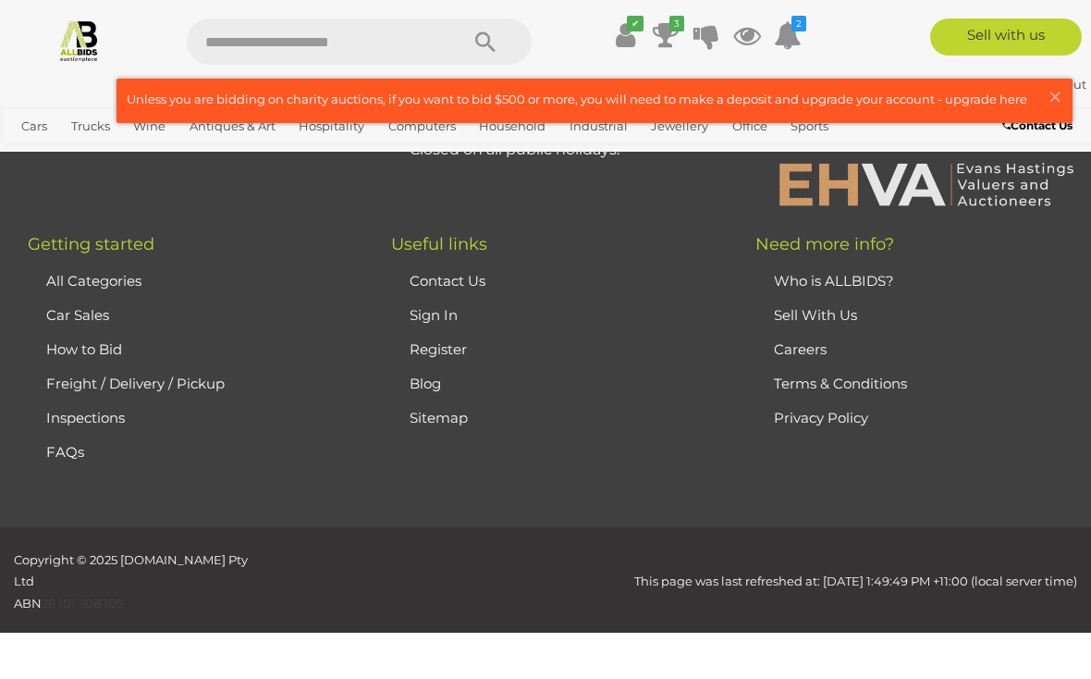
scroll to position [291, 0]
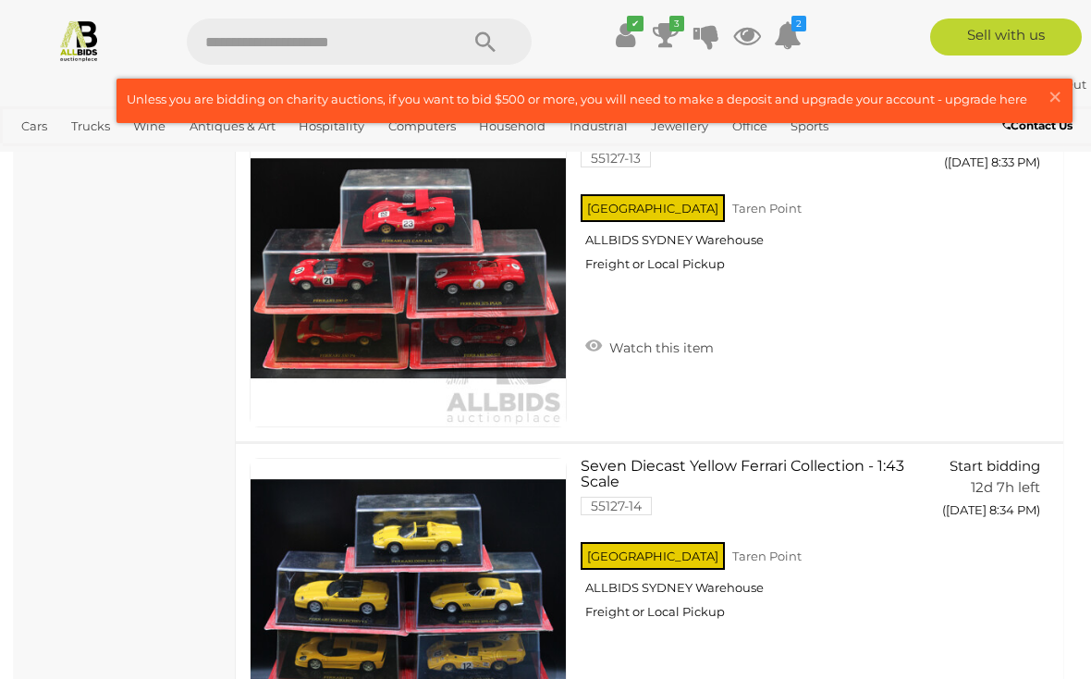
scroll to position [4903, 0]
